Goal: Task Accomplishment & Management: Use online tool/utility

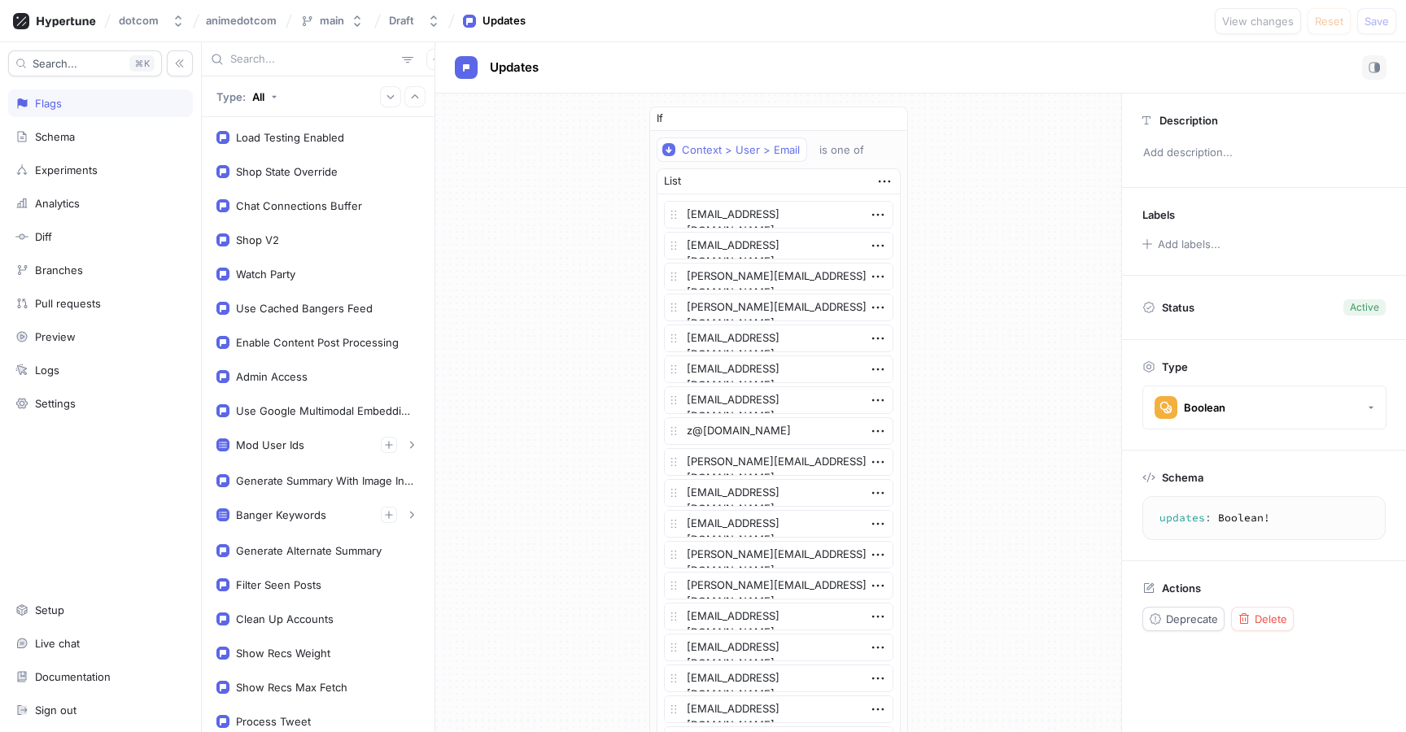
scroll to position [108, 0]
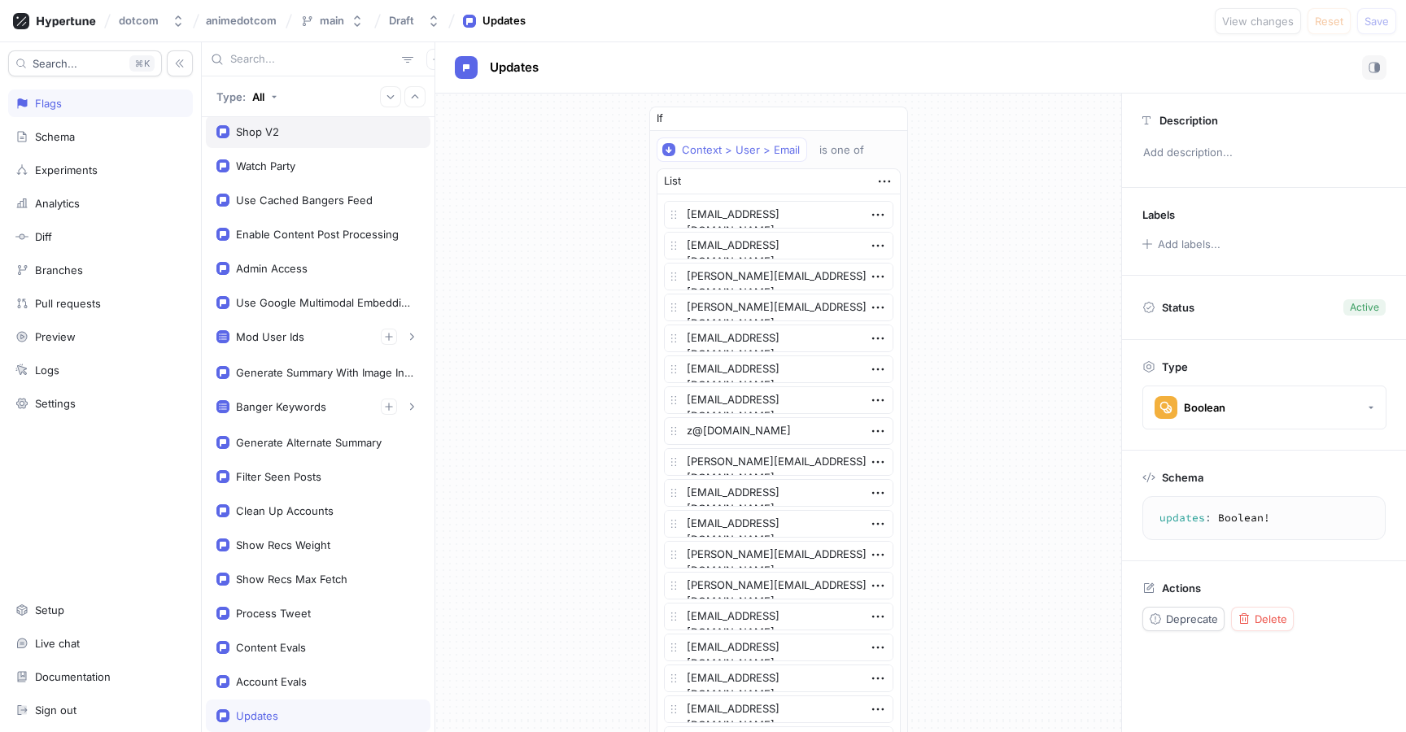
click at [316, 128] on div "Shop V2" at bounding box center [317, 131] width 203 height 13
type textarea "x"
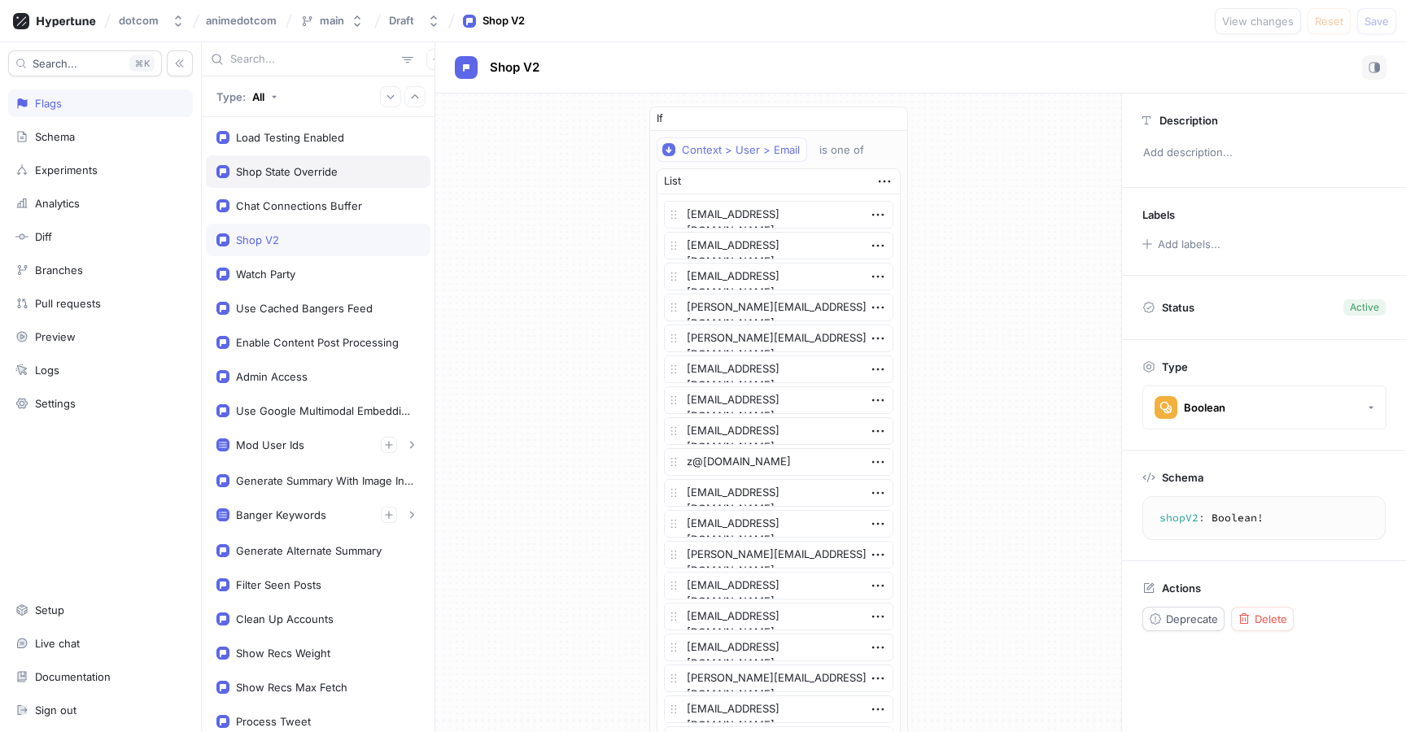
click at [312, 186] on div "Shop State Override" at bounding box center [318, 171] width 225 height 33
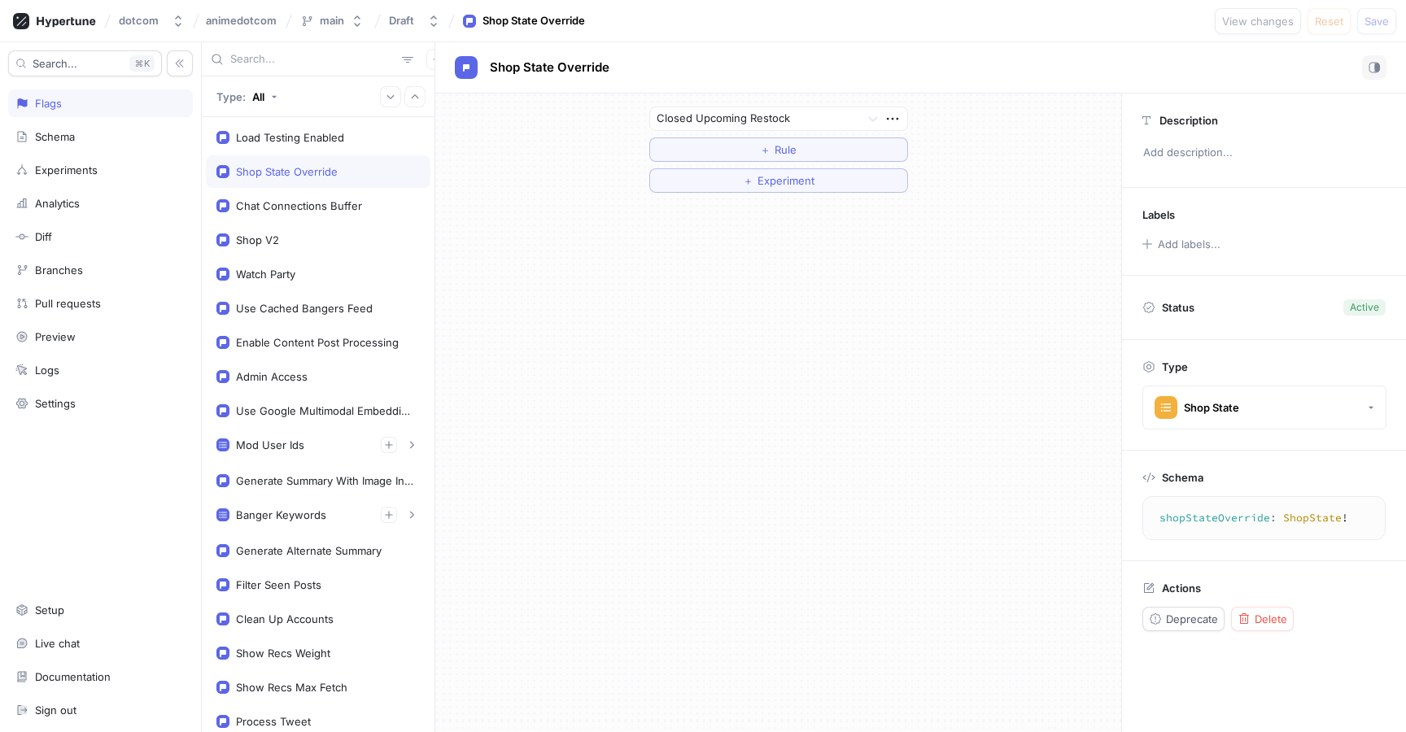
click at [724, 136] on div "Closed Upcoming Restock ＋ Rule ＋ Experiment" at bounding box center [778, 150] width 259 height 86
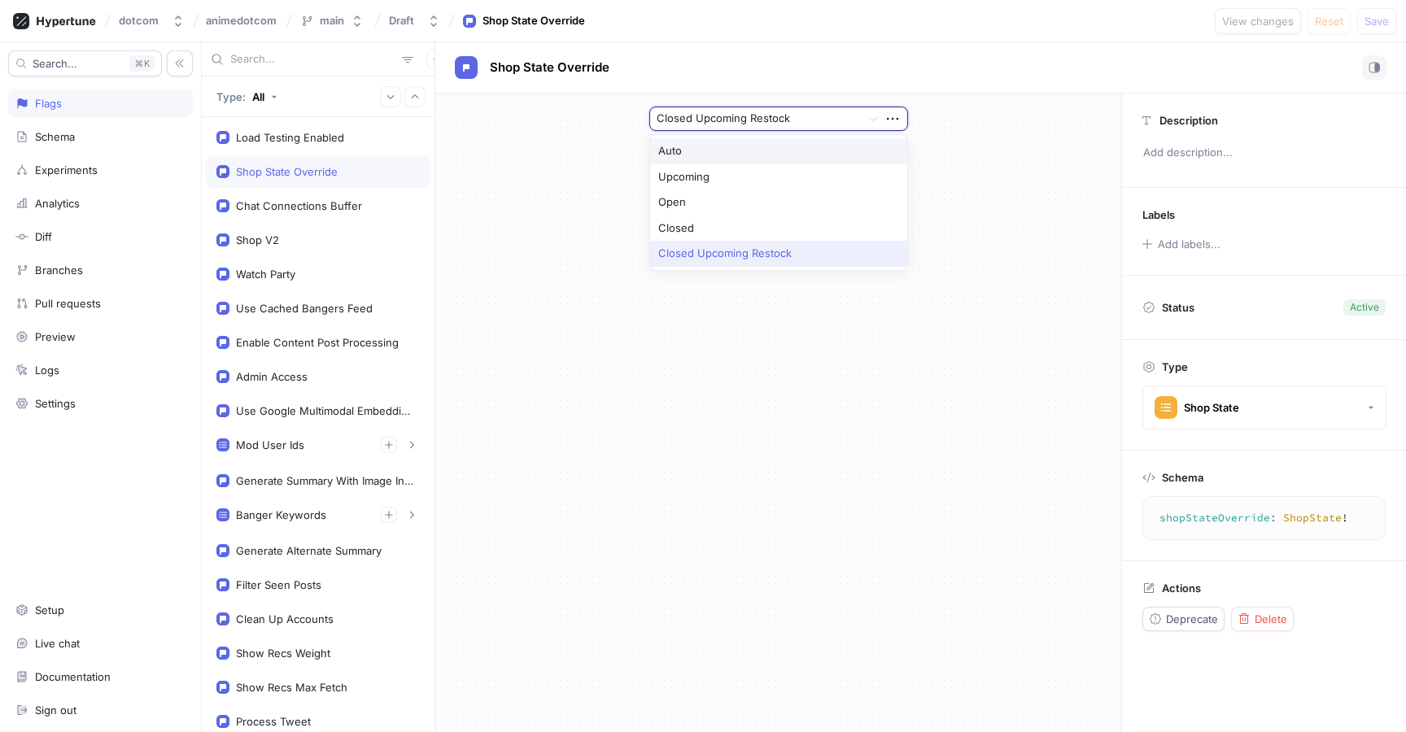
click at [727, 123] on div at bounding box center [755, 120] width 197 height 20
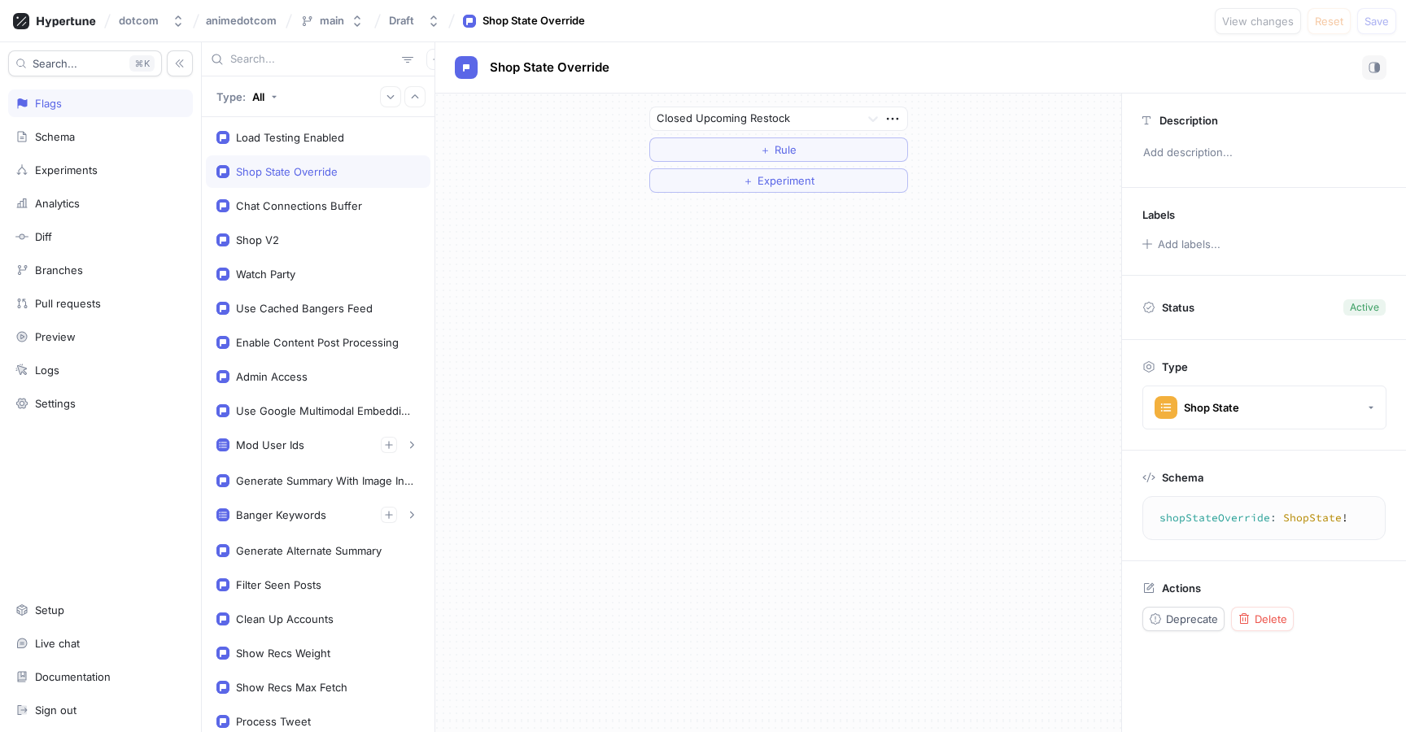
click at [518, 168] on div "Closed Upcoming Restock ＋ Rule ＋ Experiment" at bounding box center [778, 150] width 686 height 112
click at [729, 146] on button "＋ Rule" at bounding box center [778, 150] width 259 height 24
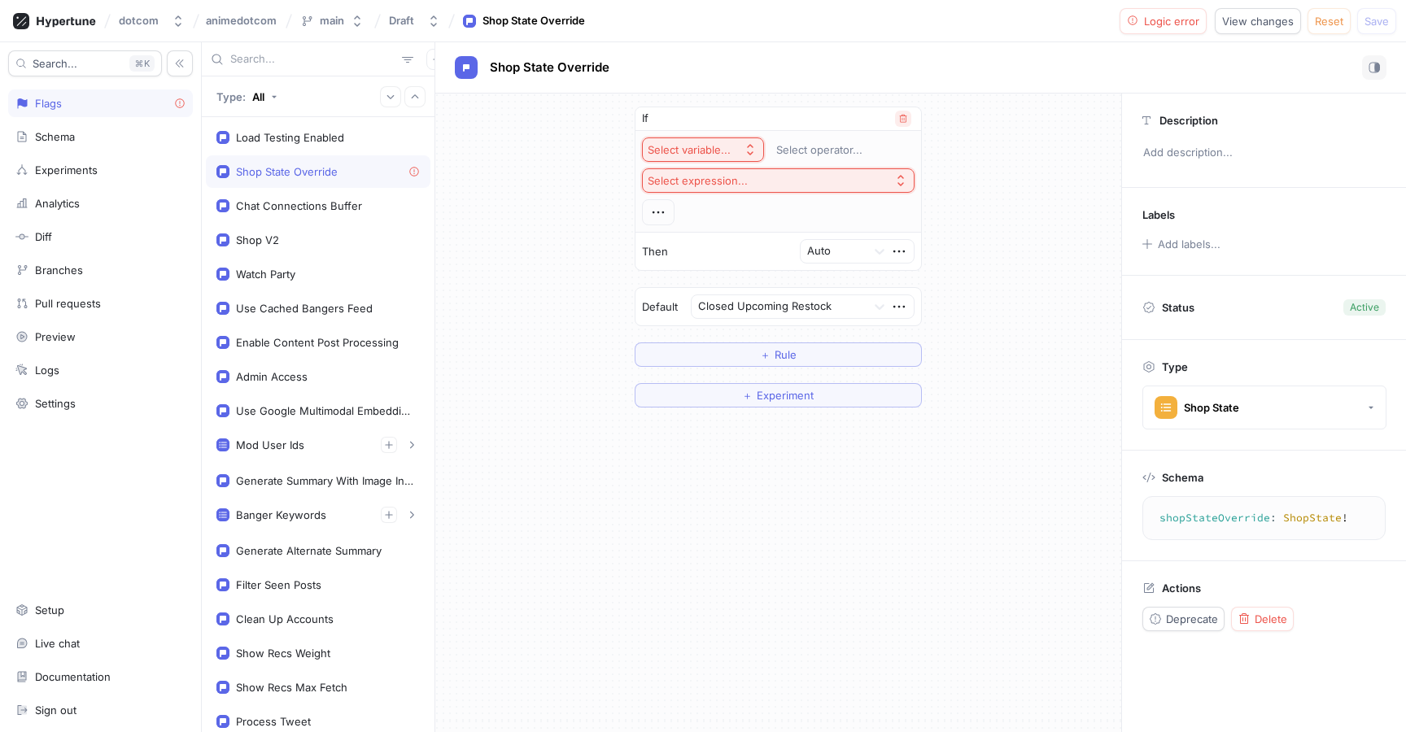
click at [902, 114] on icon "button" at bounding box center [903, 119] width 10 height 10
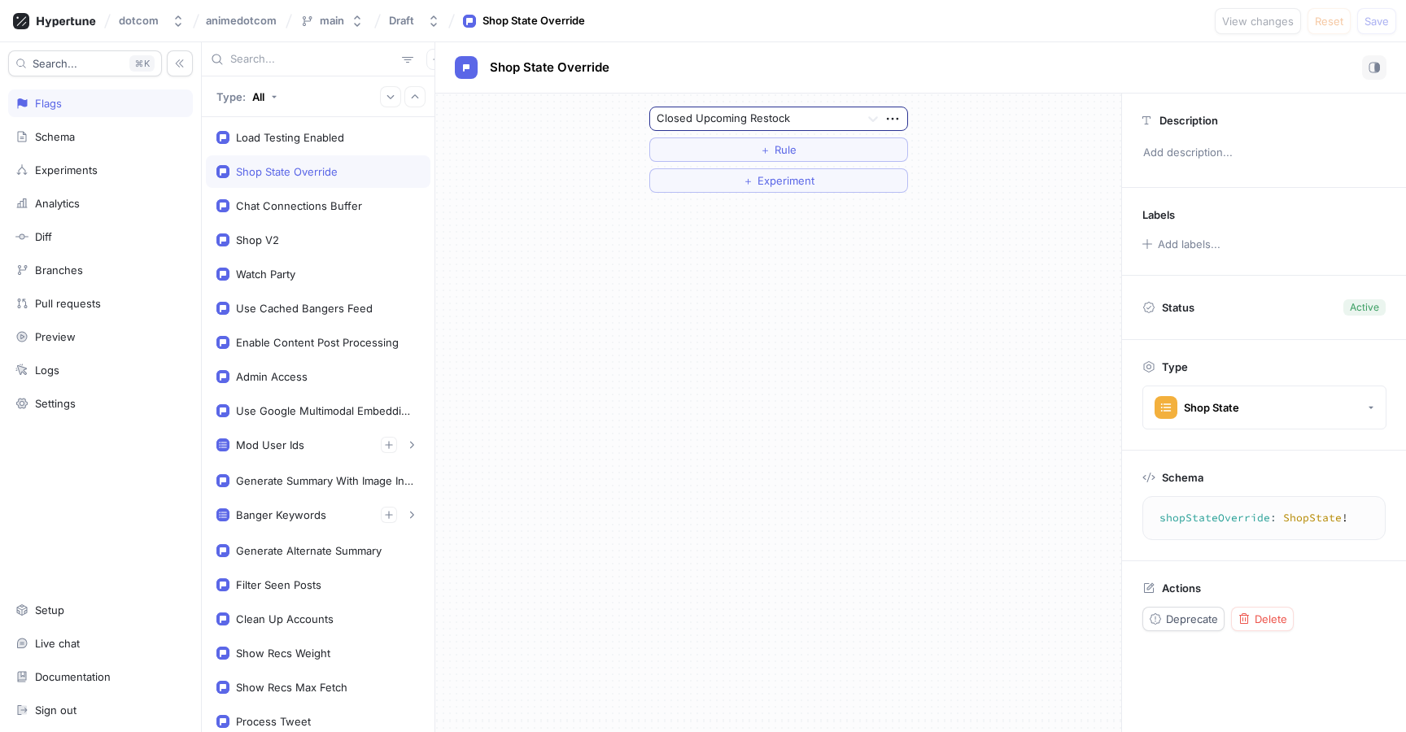
click at [834, 116] on div at bounding box center [755, 120] width 197 height 20
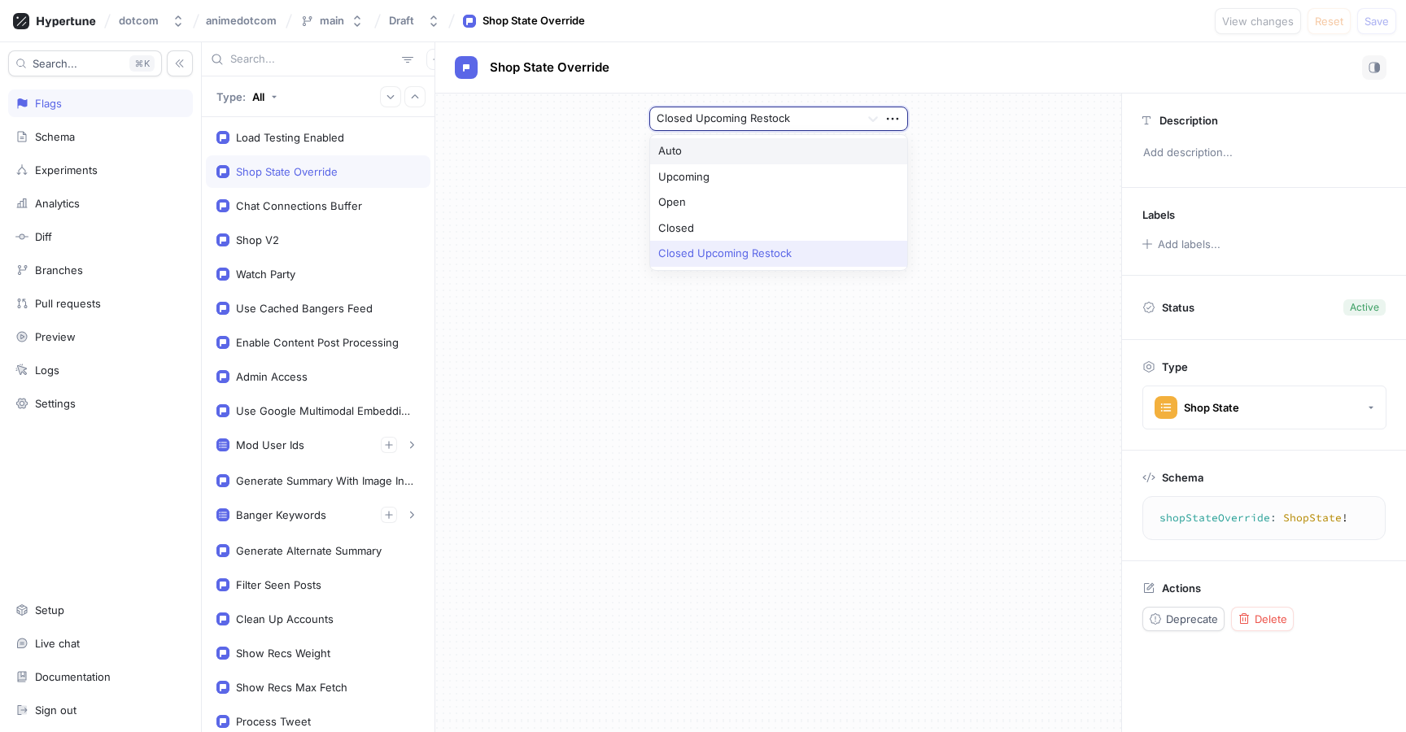
click at [786, 146] on div "Auto" at bounding box center [778, 151] width 257 height 26
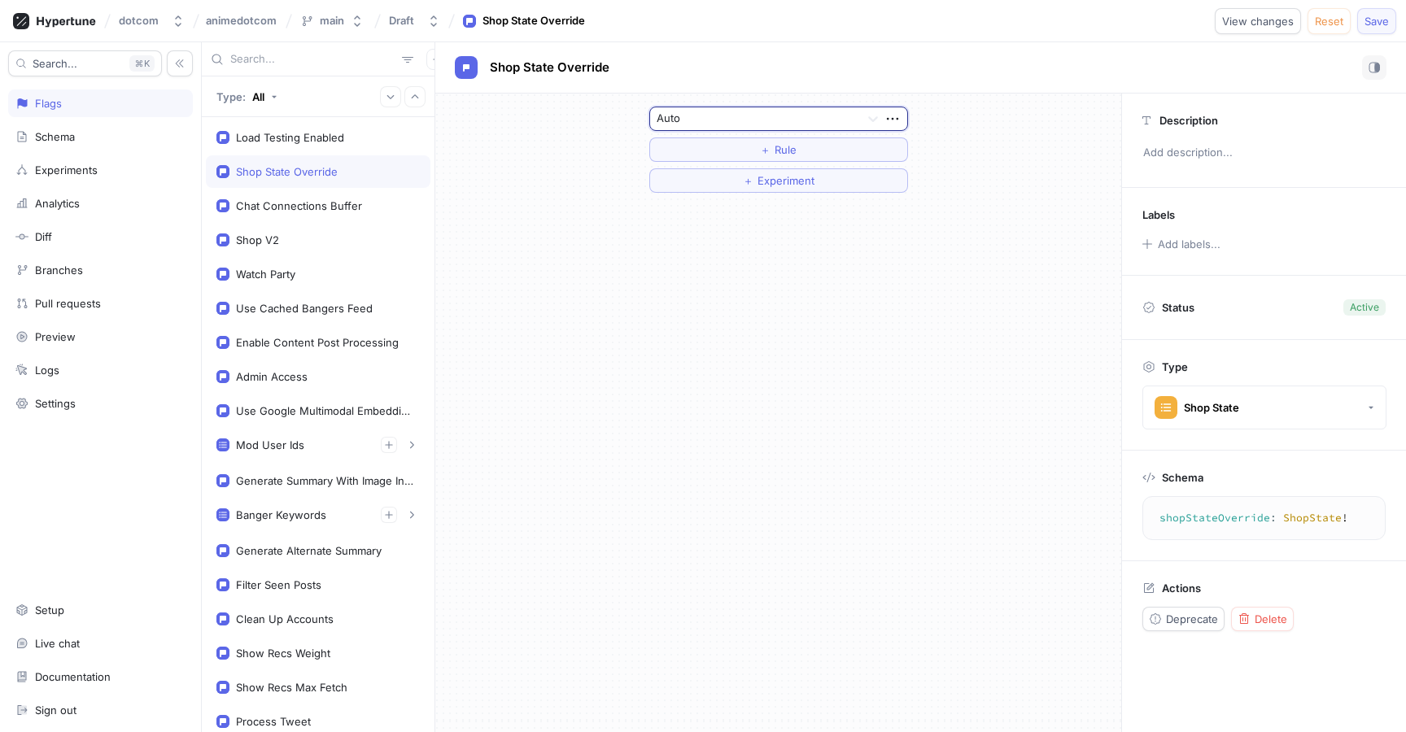
click at [1369, 16] on span "Save" at bounding box center [1377, 21] width 24 height 10
click at [133, 145] on div "Schema" at bounding box center [100, 137] width 185 height 28
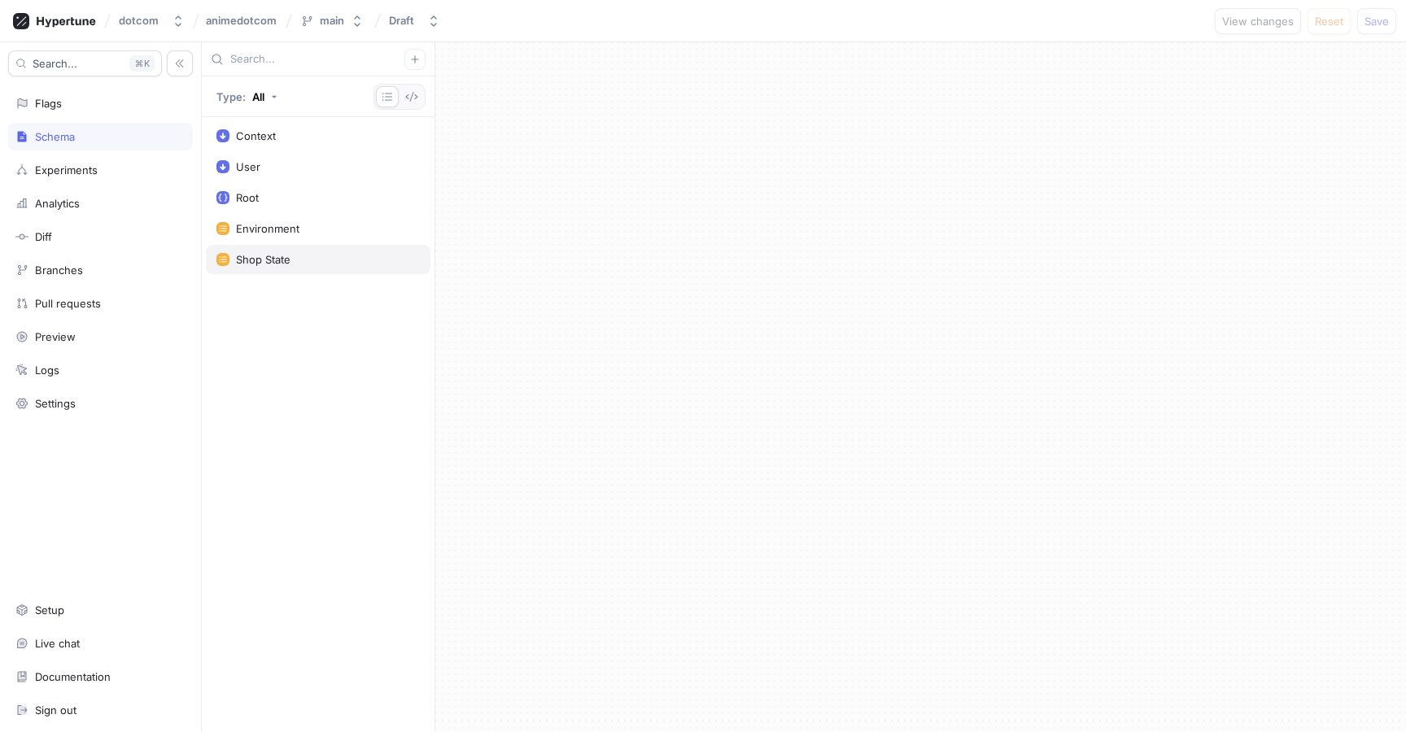
click at [293, 256] on div "Shop State" at bounding box center [317, 259] width 203 height 13
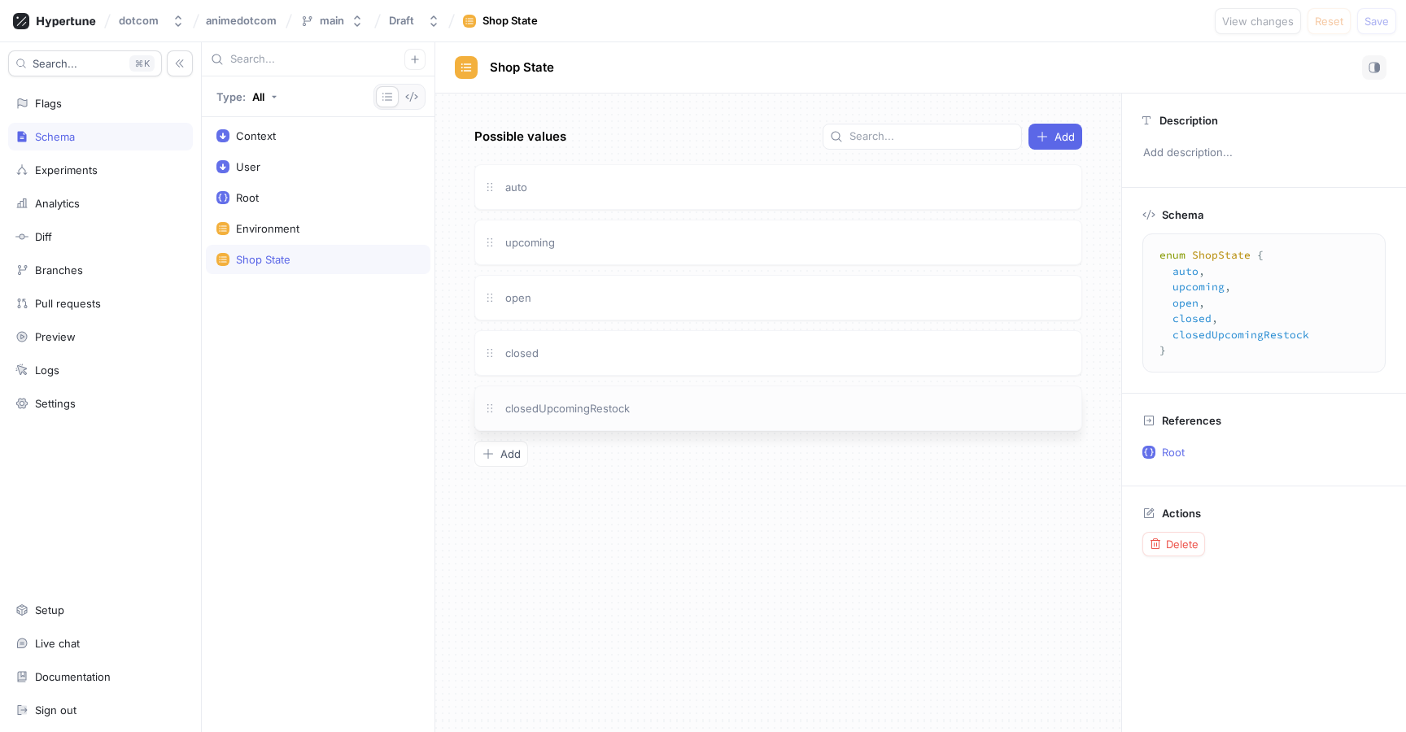
click at [493, 417] on span at bounding box center [490, 408] width 26 height 26
click at [544, 404] on span "closedUpcomingRestock" at bounding box center [567, 408] width 124 height 13
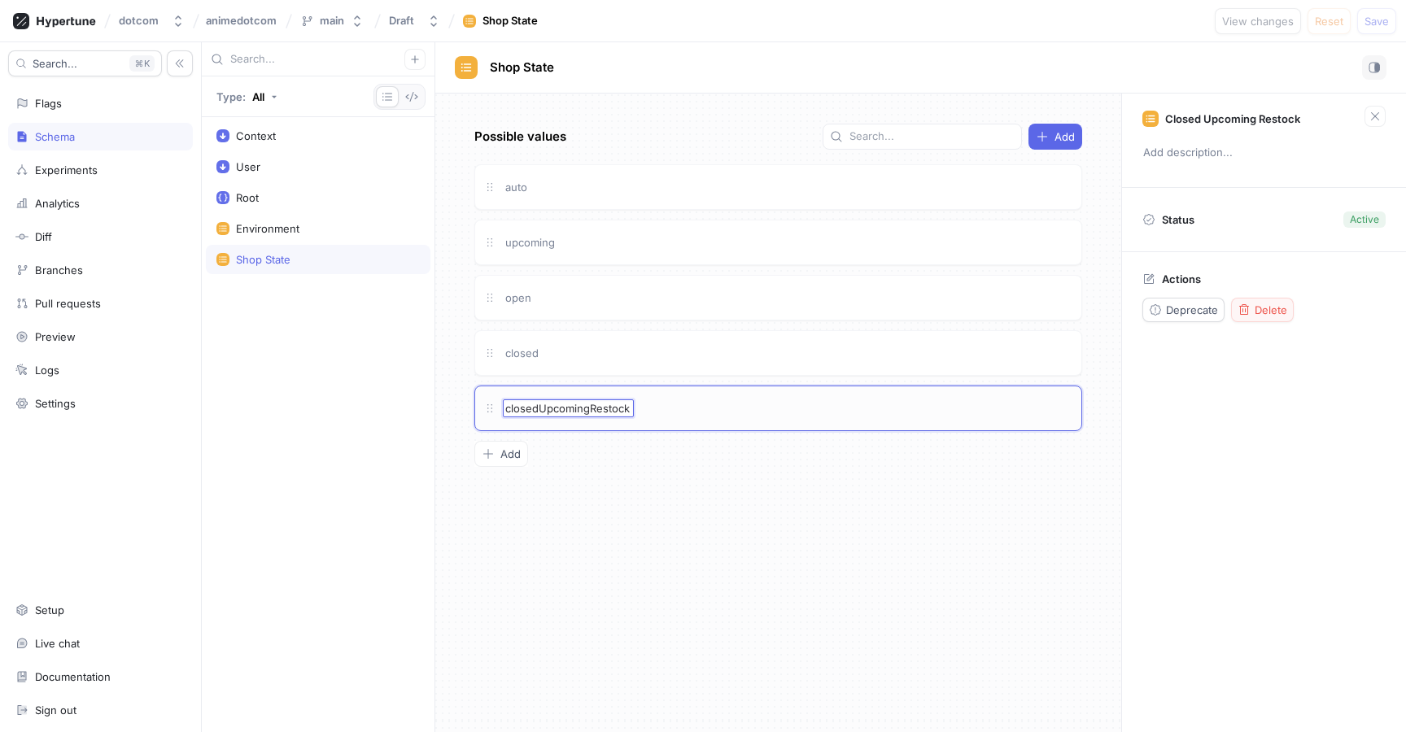
click at [1272, 303] on button "Delete" at bounding box center [1262, 310] width 63 height 24
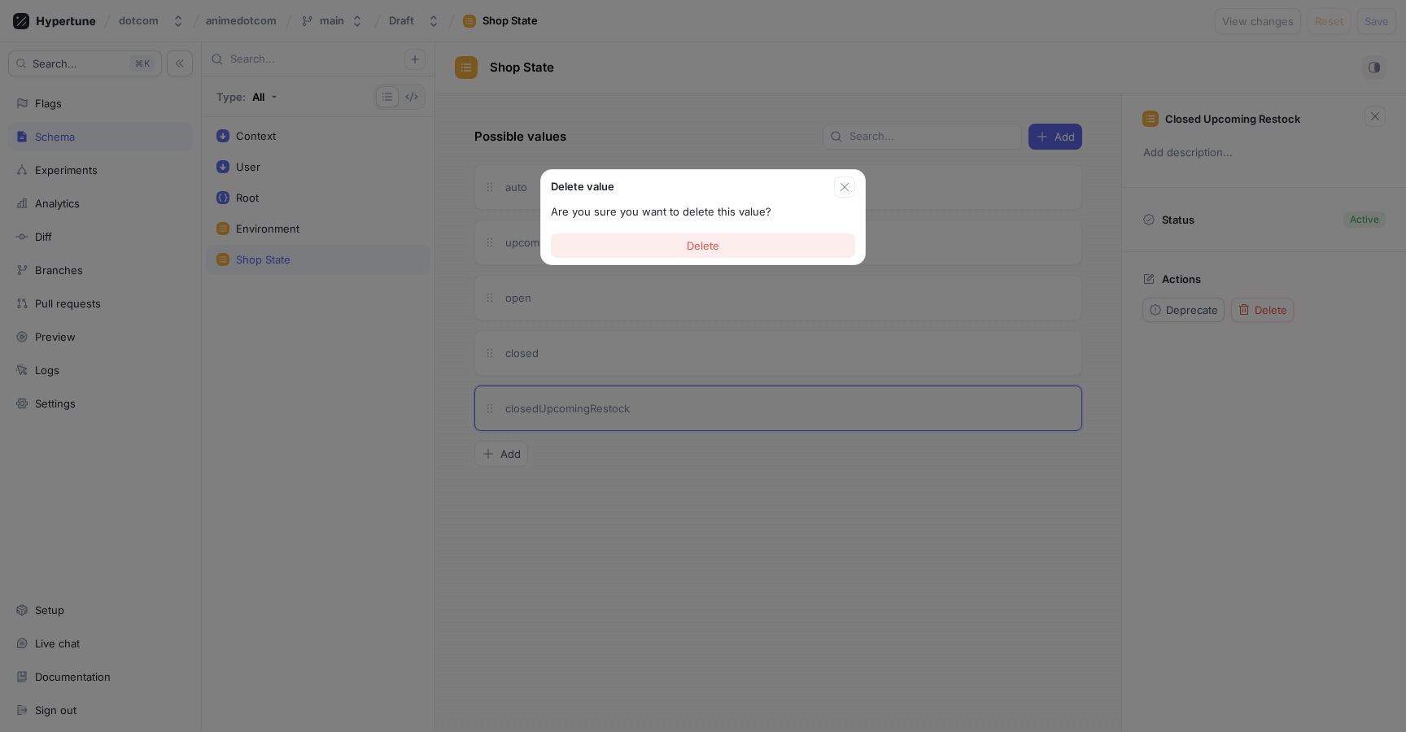
click at [787, 235] on button "Delete" at bounding box center [703, 246] width 304 height 24
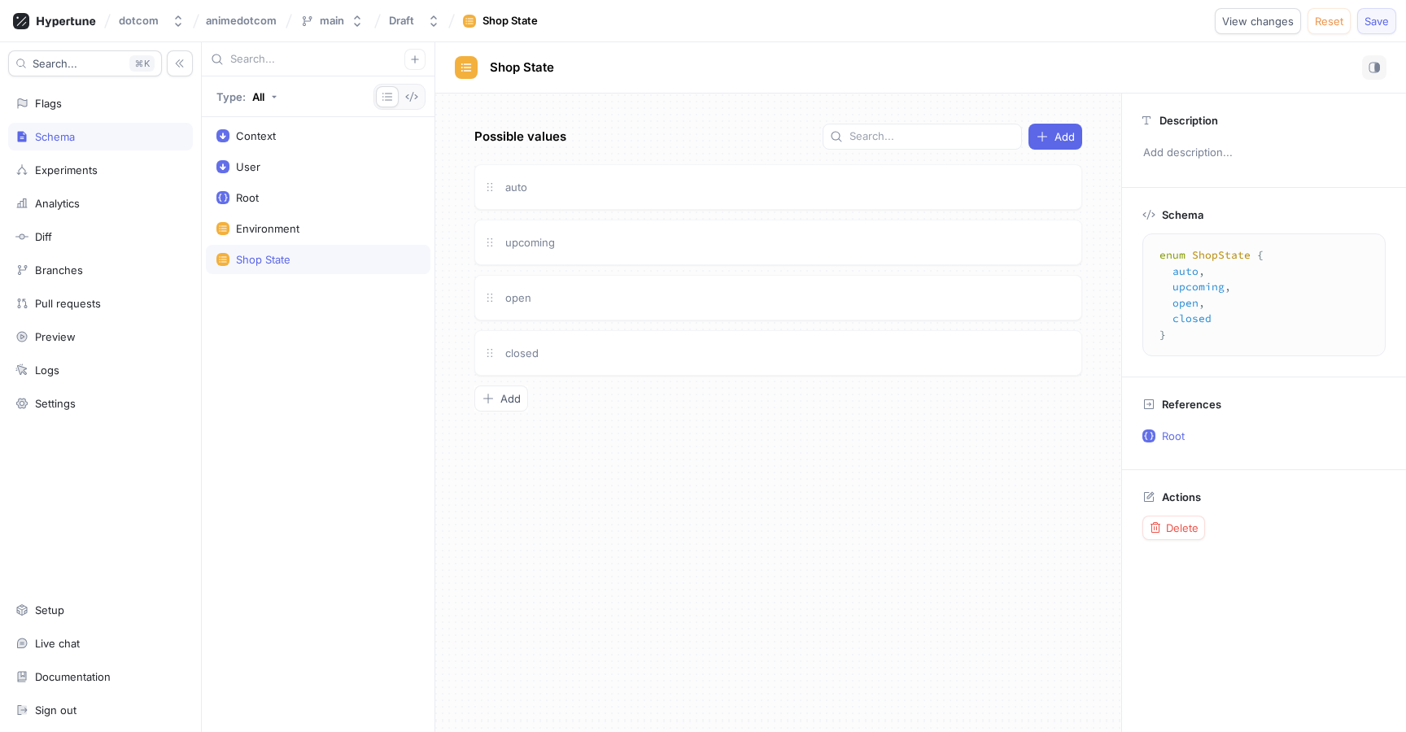
click at [1368, 24] on span "Save" at bounding box center [1377, 21] width 24 height 10
